Goal: Task Accomplishment & Management: Use online tool/utility

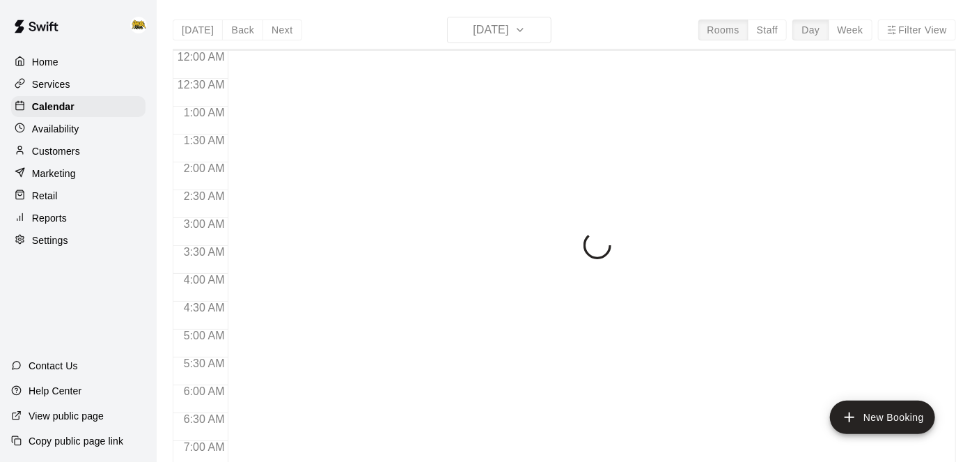
scroll to position [909, 0]
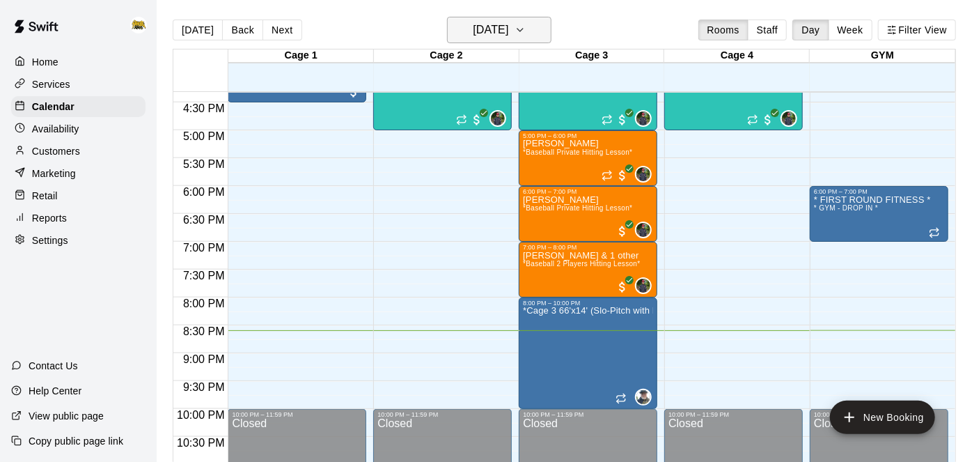
click at [508, 36] on h6 "[DATE]" at bounding box center [491, 29] width 36 height 19
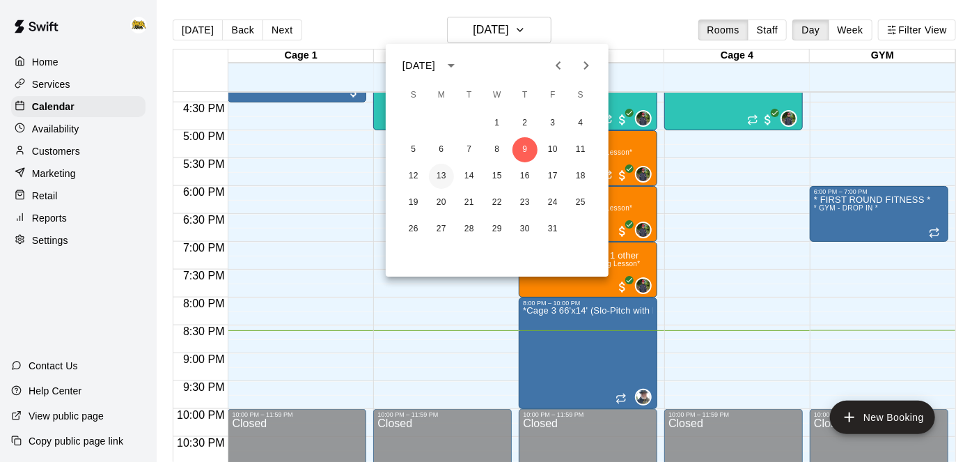
click at [443, 176] on button "13" at bounding box center [441, 176] width 25 height 25
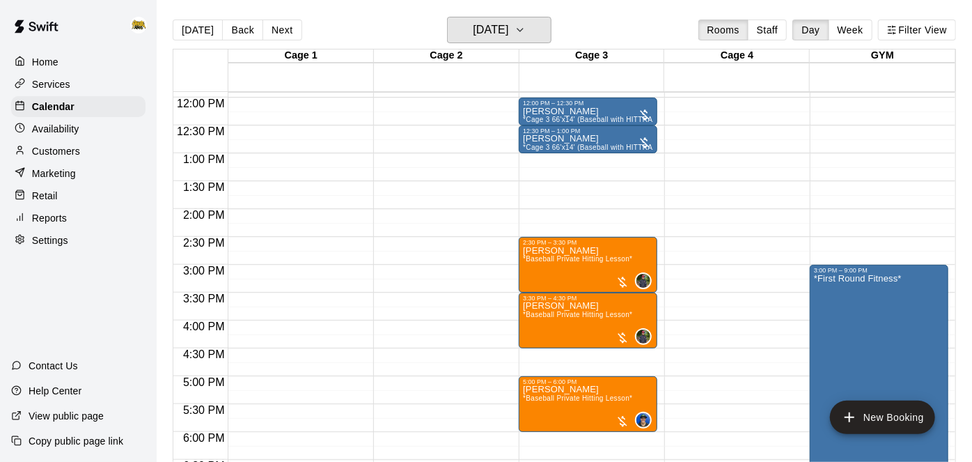
scroll to position [664, 0]
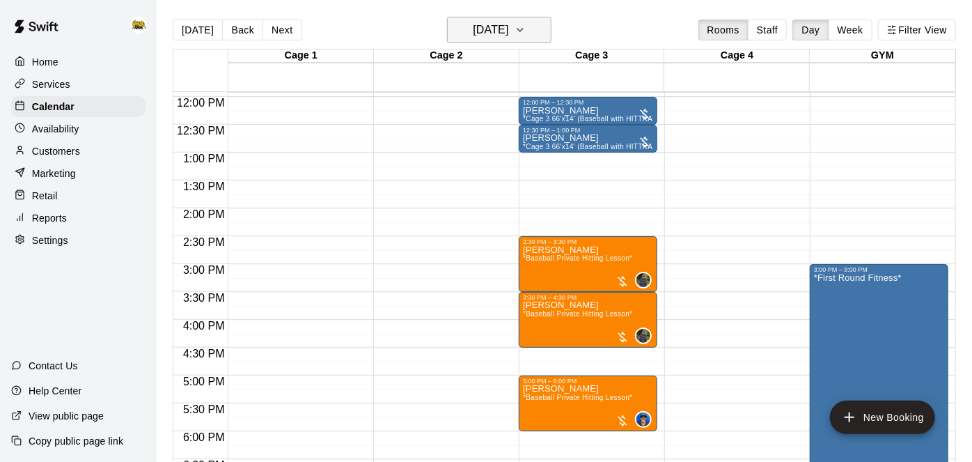
click at [526, 27] on icon "button" at bounding box center [520, 30] width 11 height 17
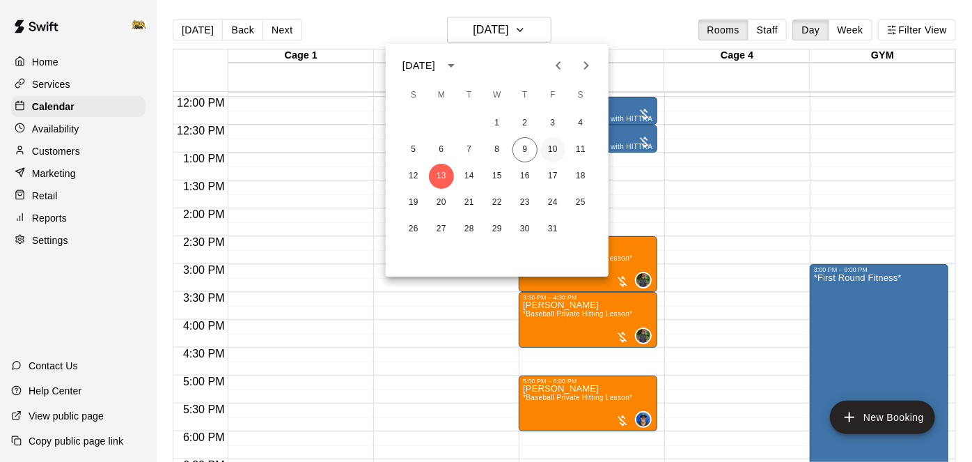
click at [554, 155] on button "10" at bounding box center [552, 149] width 25 height 25
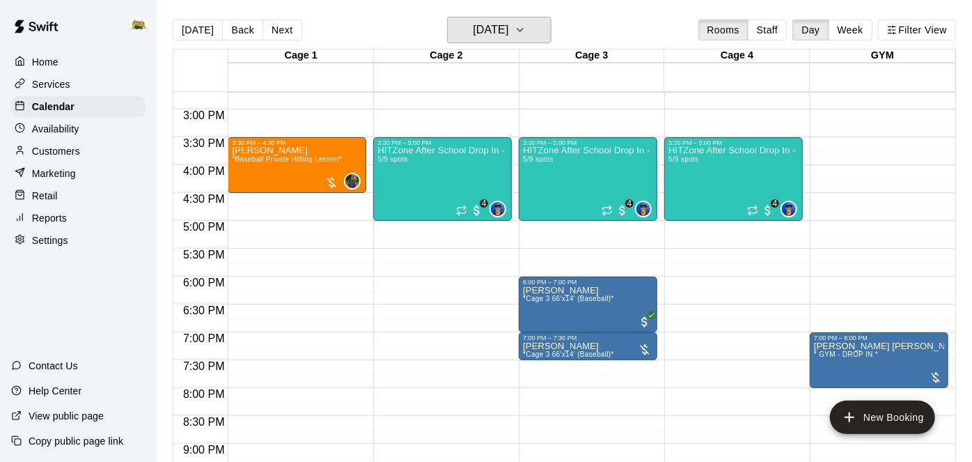
scroll to position [816, 0]
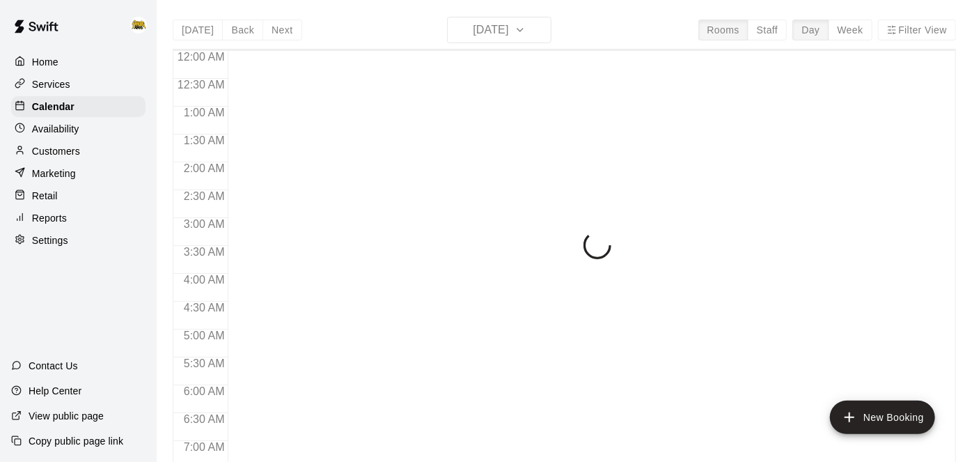
scroll to position [909, 0]
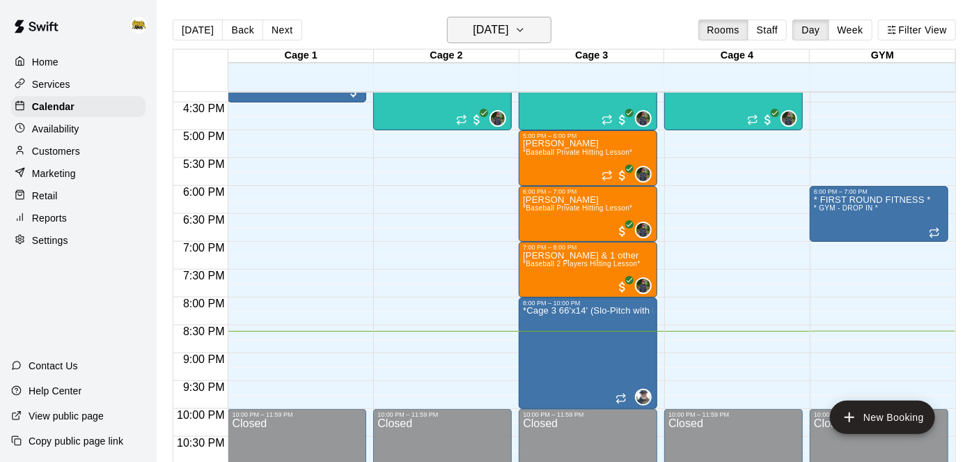
click at [526, 26] on icon "button" at bounding box center [520, 30] width 11 height 17
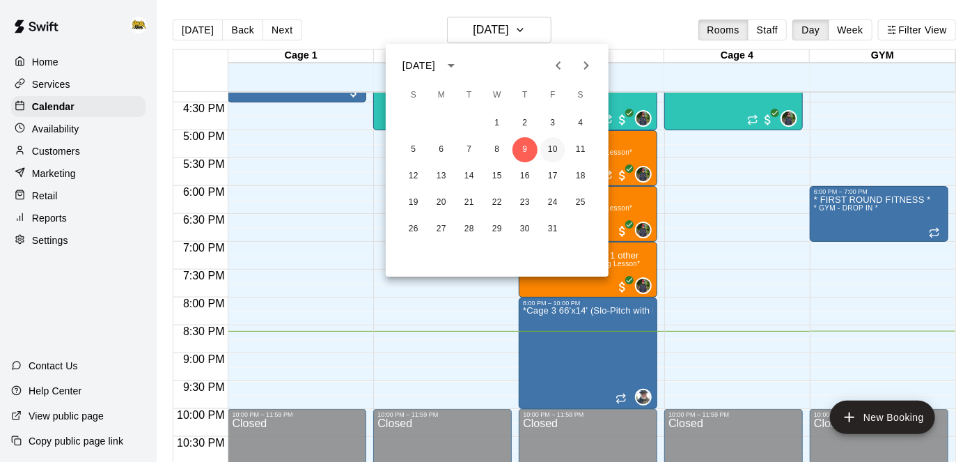
click at [550, 144] on button "10" at bounding box center [552, 149] width 25 height 25
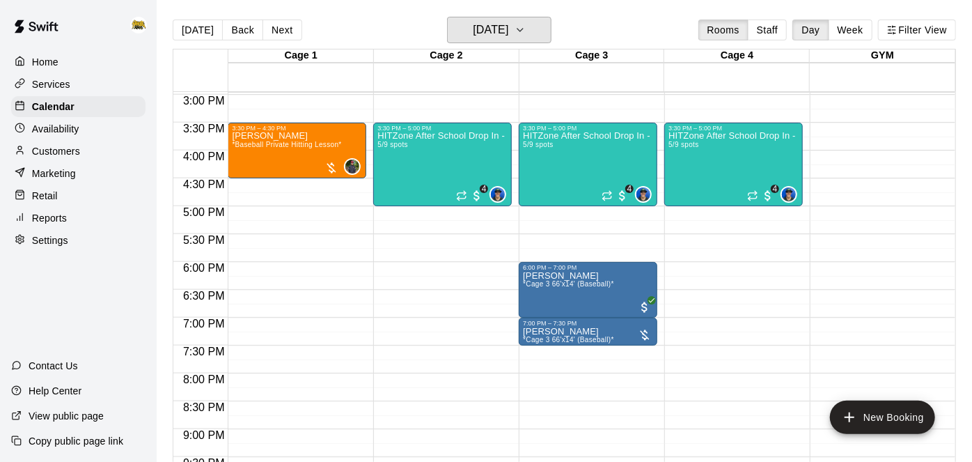
scroll to position [829, 0]
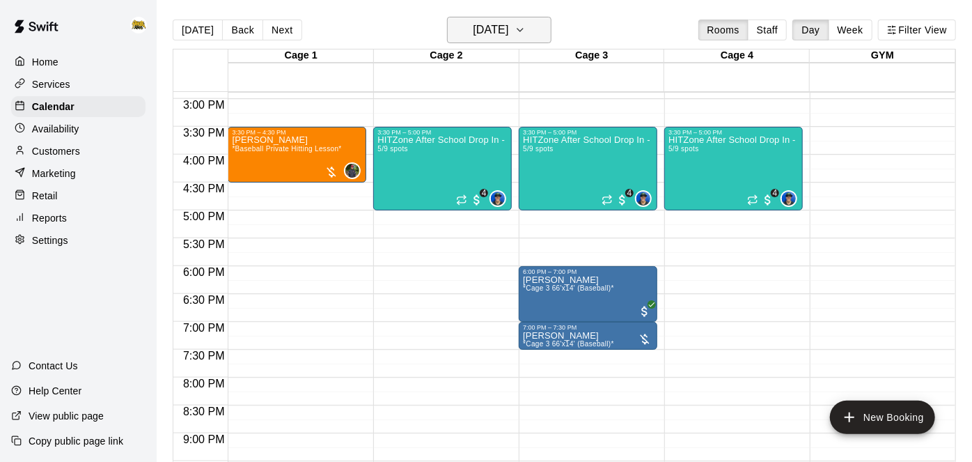
click at [526, 36] on icon "button" at bounding box center [520, 30] width 11 height 17
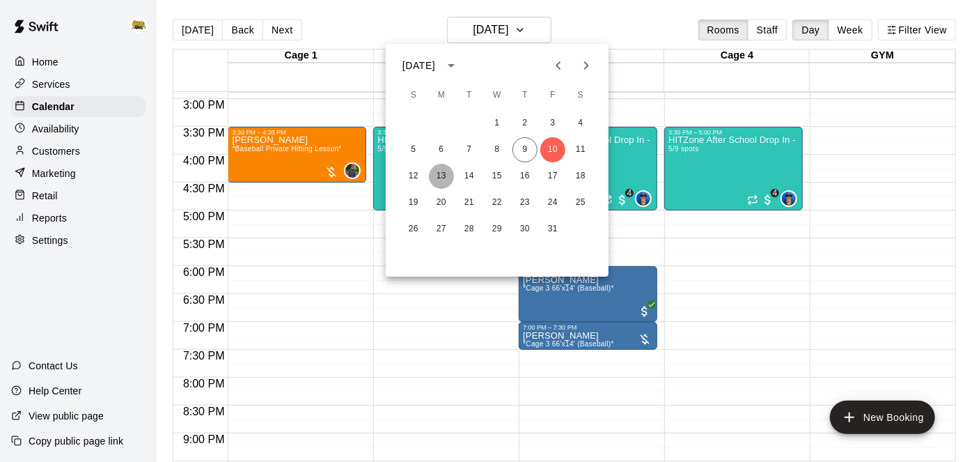
click at [451, 180] on button "13" at bounding box center [441, 176] width 25 height 25
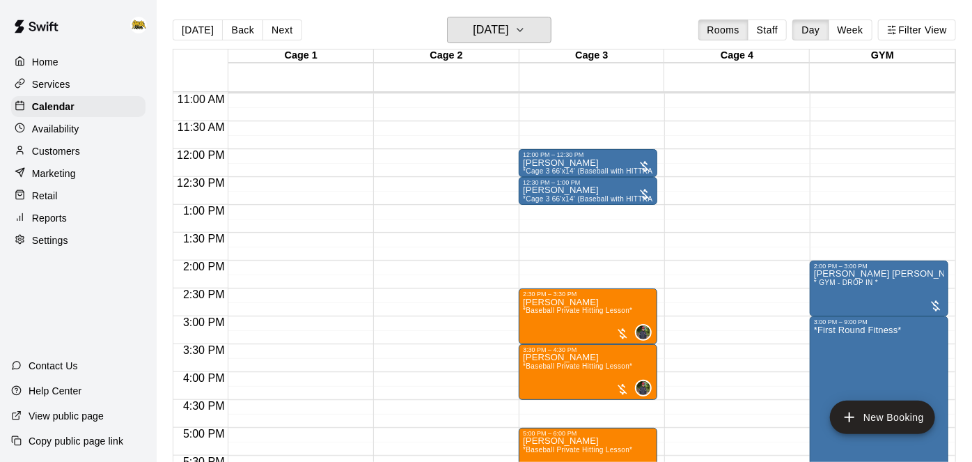
scroll to position [610, 0]
